Goal: Task Accomplishment & Management: Manage account settings

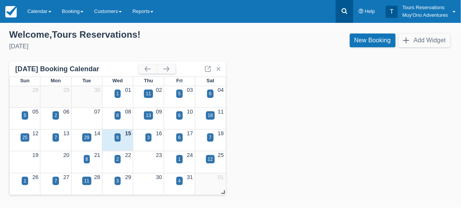
click at [343, 13] on icon at bounding box center [345, 11] width 8 height 8
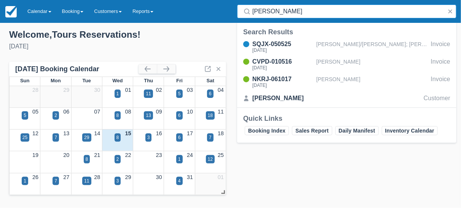
type input "perigo"
click at [321, 37] on div "Search Results SQJX-050525 Tue Jan 6 2026 PERIGO/KIMBERLEY; PERIGO/JERRY Invoic…" at bounding box center [346, 67] width 219 height 80
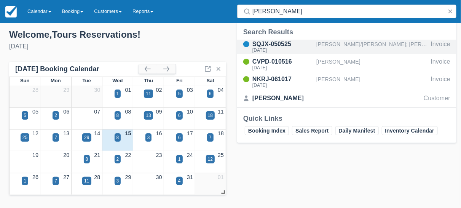
click at [323, 46] on div "PERIGO/KIMBERLEY; PERIGO/JERRY" at bounding box center [373, 47] width 112 height 14
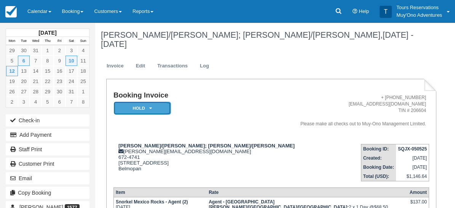
click at [140, 102] on em "HOLD" at bounding box center [142, 108] width 57 height 13
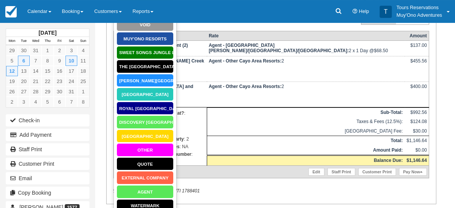
scroll to position [169, 0]
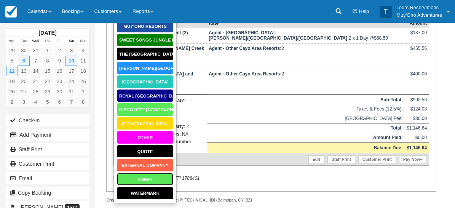
click at [150, 173] on link "AGENT" at bounding box center [145, 179] width 57 height 13
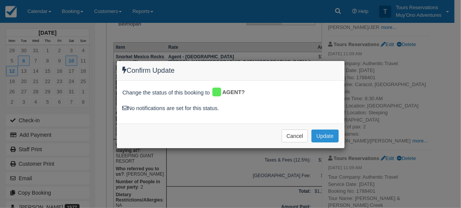
click at [328, 135] on button "Update" at bounding box center [325, 136] width 27 height 13
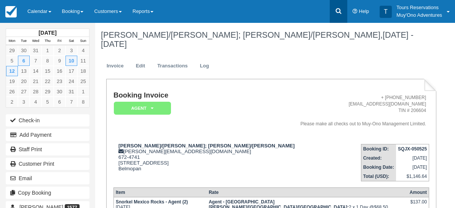
click at [340, 13] on icon at bounding box center [339, 11] width 6 height 6
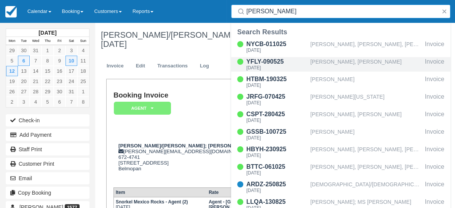
type input "hol chan"
click at [344, 58] on div "Cheyenne Daise, Christopher Davis" at bounding box center [367, 64] width 112 height 14
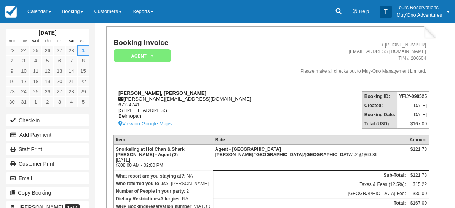
scroll to position [85, 0]
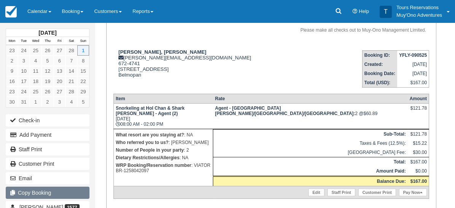
click at [53, 193] on button "Copy Booking" at bounding box center [48, 193] width 84 height 12
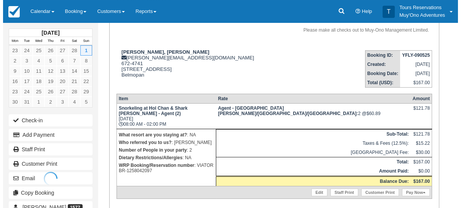
scroll to position [0, 0]
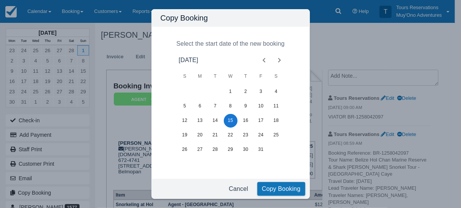
click at [282, 61] on icon "Next month" at bounding box center [279, 60] width 9 height 9
click at [282, 60] on icon "Next month" at bounding box center [279, 60] width 9 height 9
click at [268, 61] on icon "Previous month" at bounding box center [264, 60] width 9 height 9
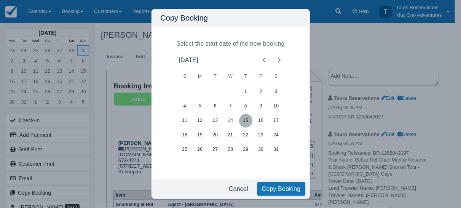
drag, startPoint x: 246, startPoint y: 121, endPoint x: 250, endPoint y: 128, distance: 8.2
click at [246, 121] on button "15" at bounding box center [246, 121] width 14 height 14
click at [277, 184] on button "Copy Booking" at bounding box center [282, 189] width 48 height 14
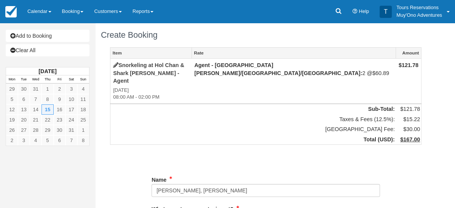
type input "672-4741"
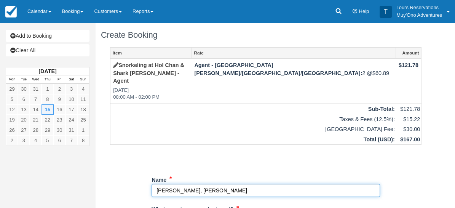
drag, startPoint x: 272, startPoint y: 184, endPoint x: 46, endPoint y: 184, distance: 225.6
click at [46, 184] on div "Add to Booking Clear All [DATE] Mon Tue Wed Thu Fri Sat Sun 29 30 31 1 2 3 4 5 …" at bounding box center [227, 115] width 455 height 185
paste input "[PERSON_NAME], [PERSON_NAME]"
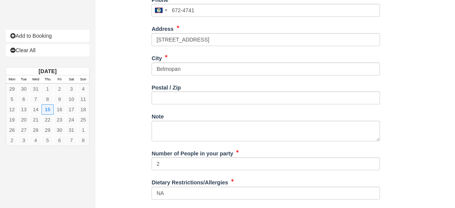
scroll to position [333, 0]
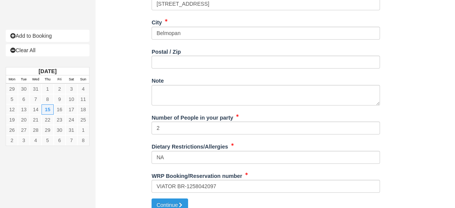
type input "[PERSON_NAME], [PERSON_NAME]"
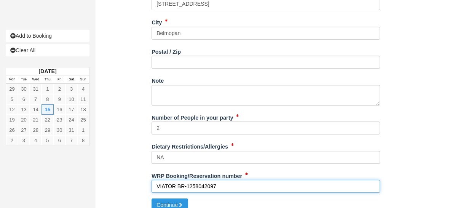
click at [206, 180] on input "VIATOR BR-1258042097" at bounding box center [266, 186] width 229 height 13
paste input "326169713"
type input "VIATOR BR-1326169713"
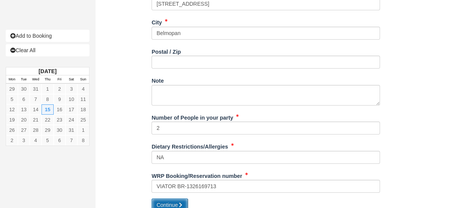
click at [177, 199] on button "Continue" at bounding box center [170, 205] width 37 height 13
type input "+5016724741"
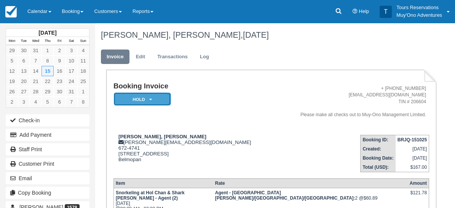
click at [139, 101] on em "HOLD" at bounding box center [142, 99] width 57 height 13
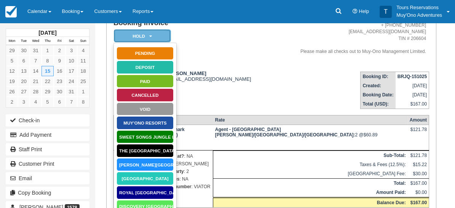
scroll to position [155, 0]
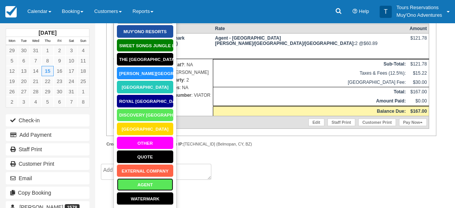
click at [151, 185] on link "AGENT" at bounding box center [145, 184] width 57 height 13
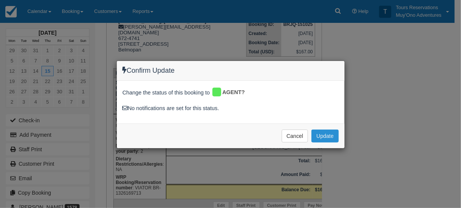
drag, startPoint x: 324, startPoint y: 137, endPoint x: 320, endPoint y: 139, distance: 4.1
click at [324, 137] on button "Update" at bounding box center [325, 136] width 27 height 13
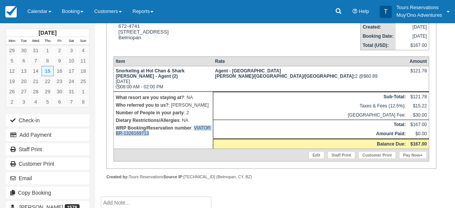
drag, startPoint x: 114, startPoint y: 150, endPoint x: 173, endPoint y: 149, distance: 59.1
click at [173, 149] on td "What resort are you staying at? : NA Who referred you to us? : [PERSON_NAME] Nu…" at bounding box center [163, 119] width 99 height 57
copy p "VIATOR BR-1326169713"
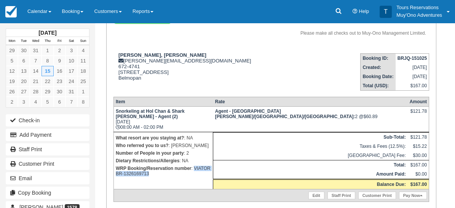
scroll to position [0, 0]
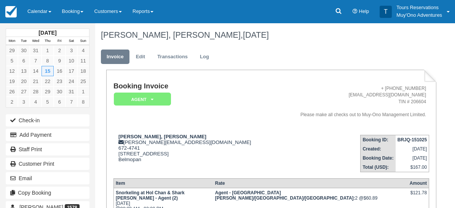
paste textarea "VIATOR BR-1326169713"
type textarea "VIATOR BR-1326169713"
checkbox input "true"
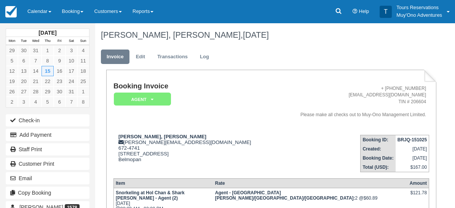
paste textarea "Booking Reference: BR-1326169713 Tour Name: [GEOGRAPHIC_DATA] Hol Chan Marine R…"
type textarea "Booking Reference: BR-1326169713 Tour Name: [GEOGRAPHIC_DATA] Hol Chan Marine R…"
